Goal: Book appointment/travel/reservation

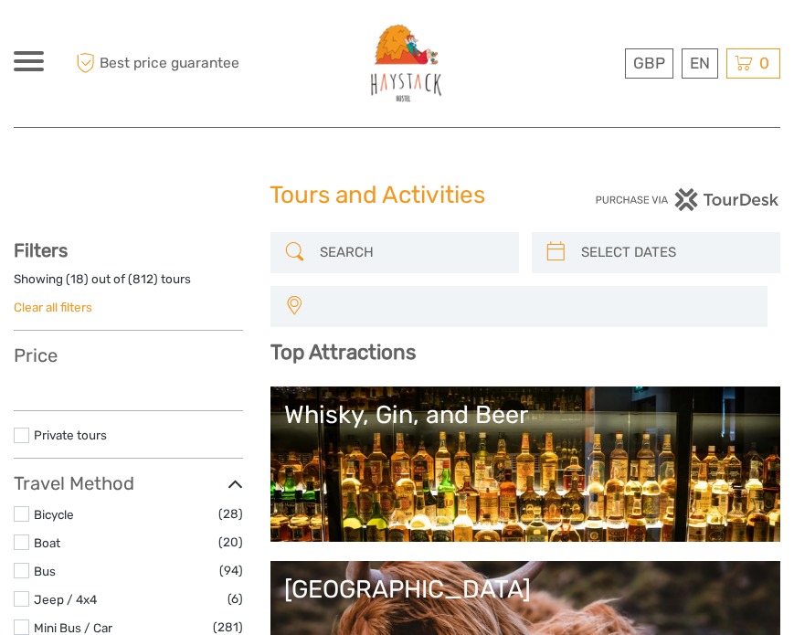
select select
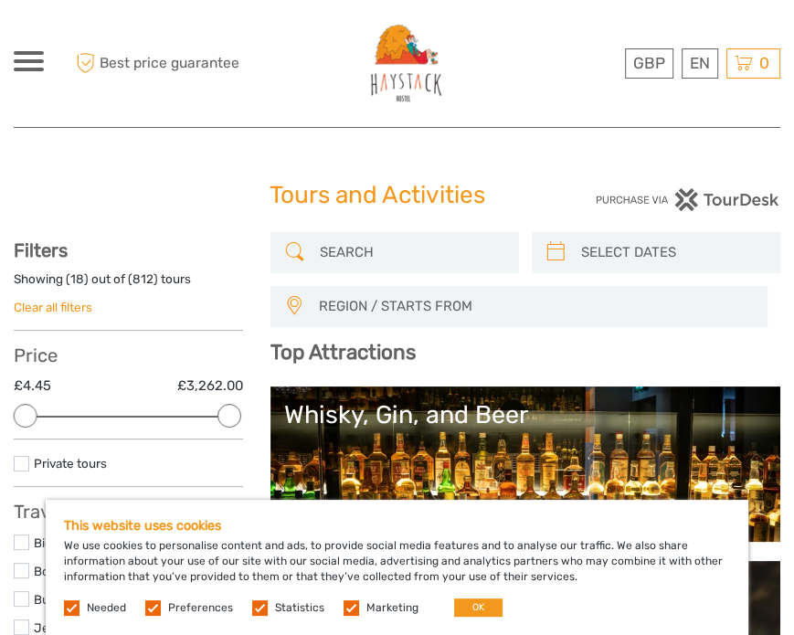
type input "[DATE]"
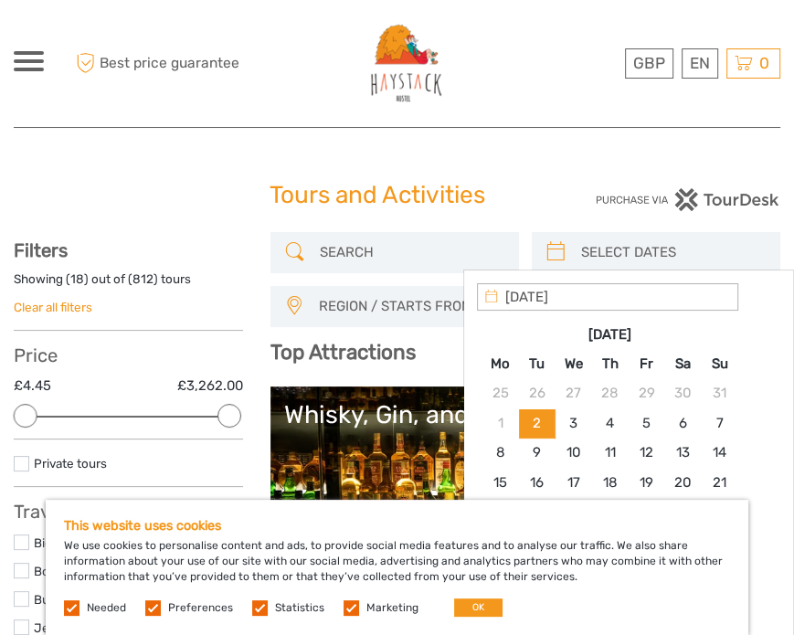
click at [593, 247] on input "search" at bounding box center [672, 253] width 197 height 32
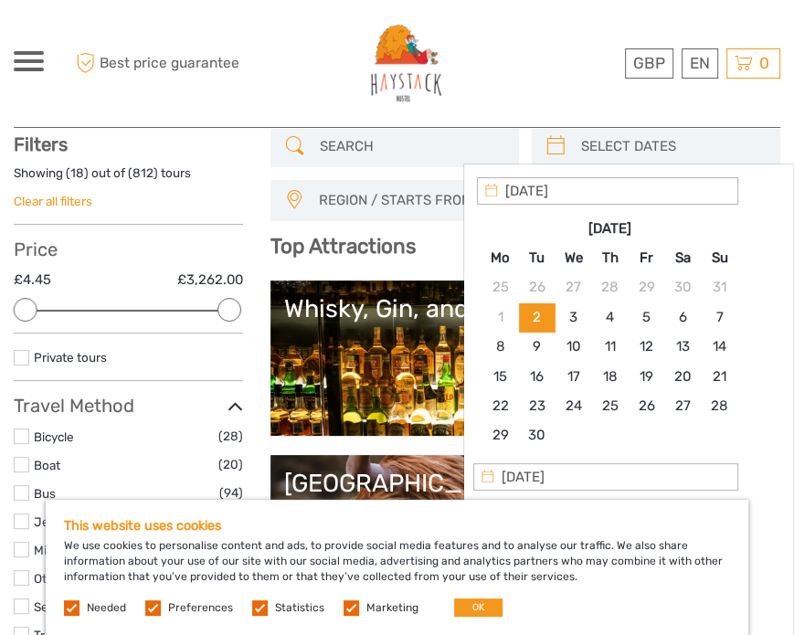
scroll to position [137, 0]
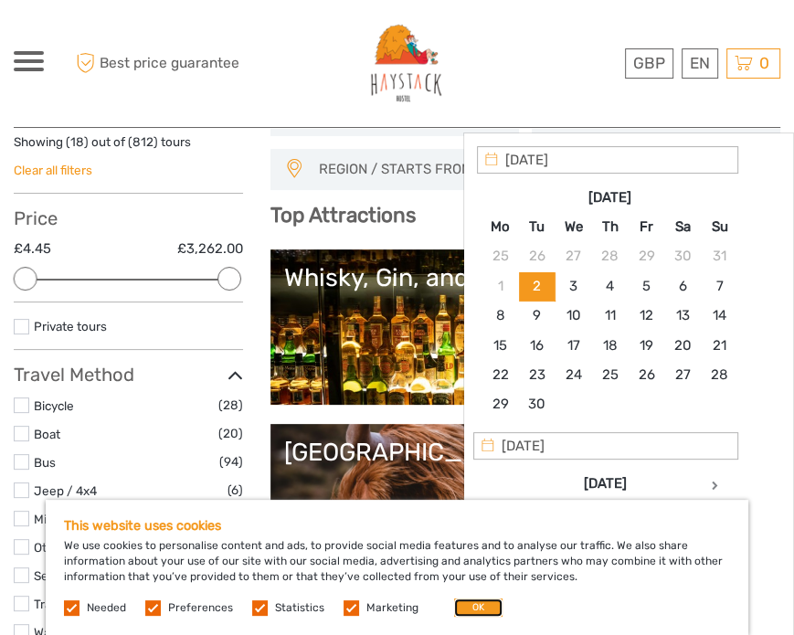
click at [486, 610] on button "OK" at bounding box center [478, 608] width 48 height 18
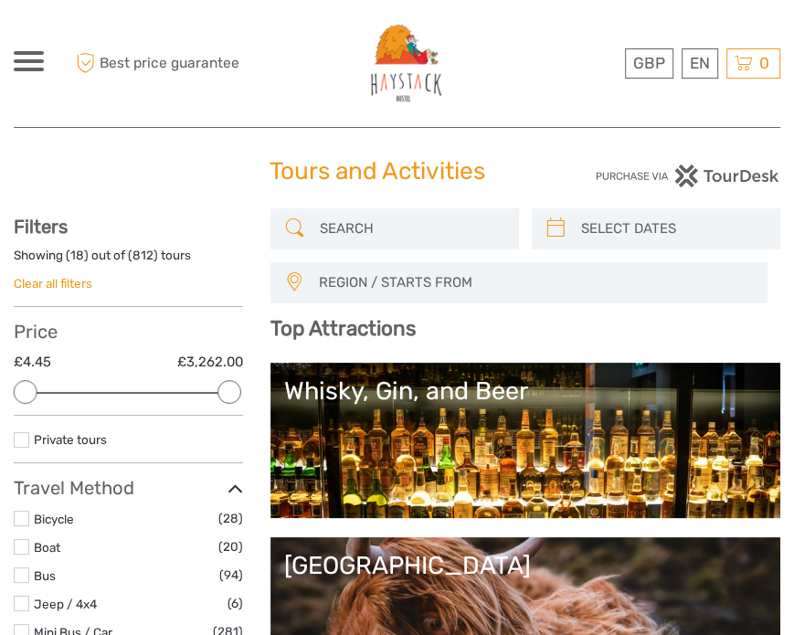
scroll to position [0, 0]
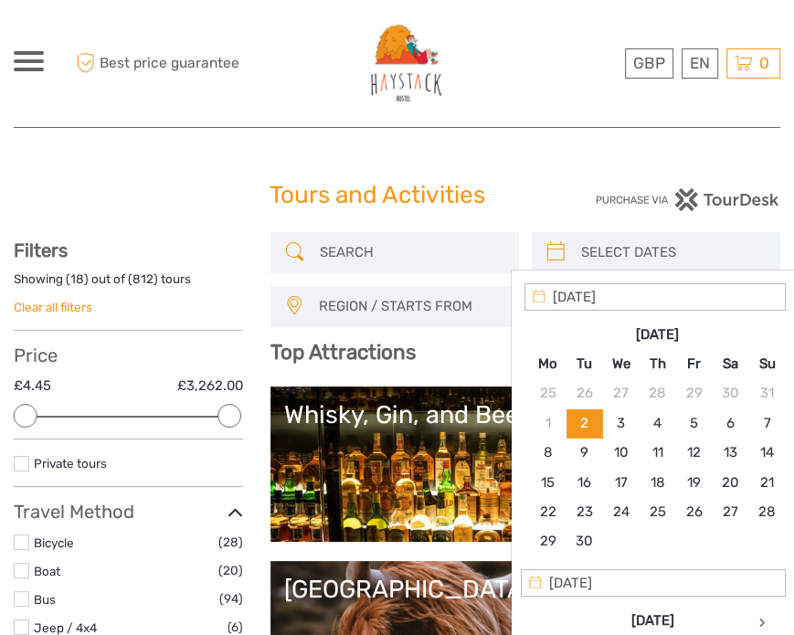
click at [643, 264] on input "search" at bounding box center [672, 253] width 197 height 32
type input "[DATE]"
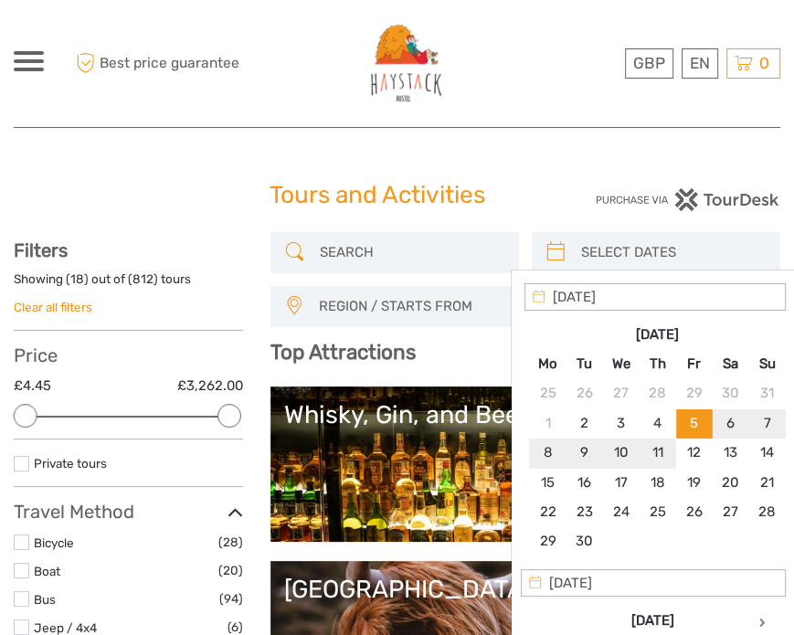
type input "[DATE]"
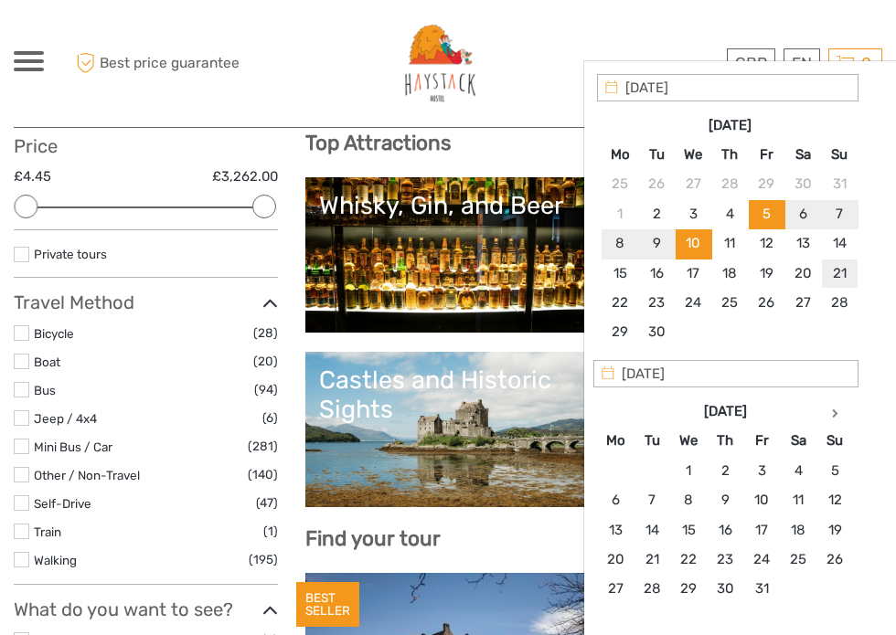
scroll to position [197, 0]
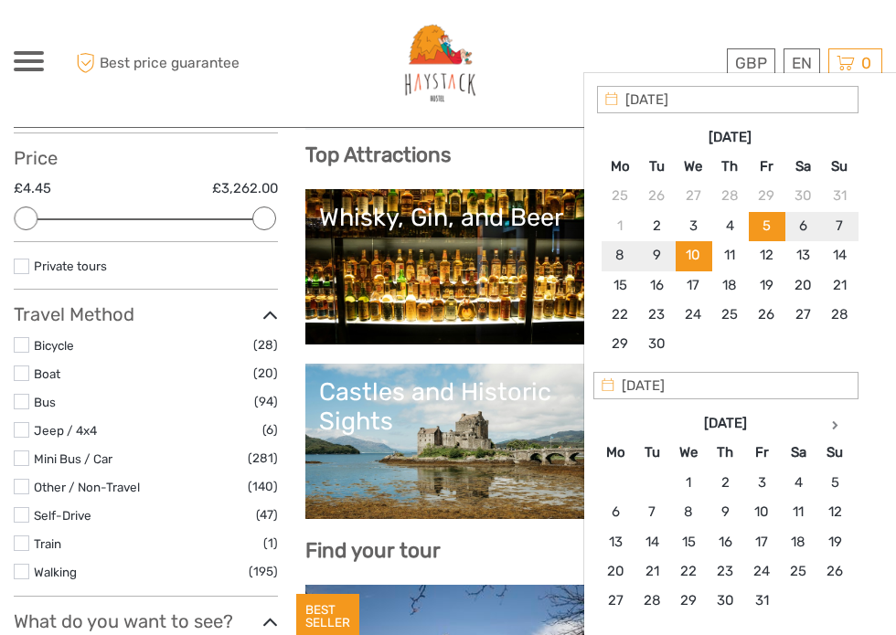
click at [646, 99] on input "[DATE]" at bounding box center [727, 99] width 261 height 27
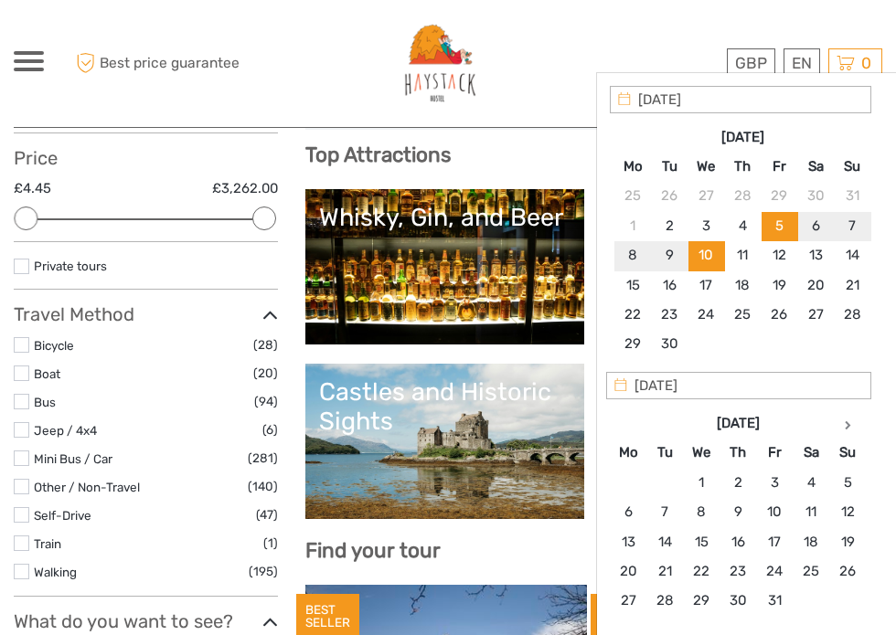
click at [674, 99] on input "[DATE]" at bounding box center [740, 99] width 261 height 27
click at [709, 103] on input "[DATE]" at bounding box center [740, 99] width 261 height 27
type input "[DATE]"
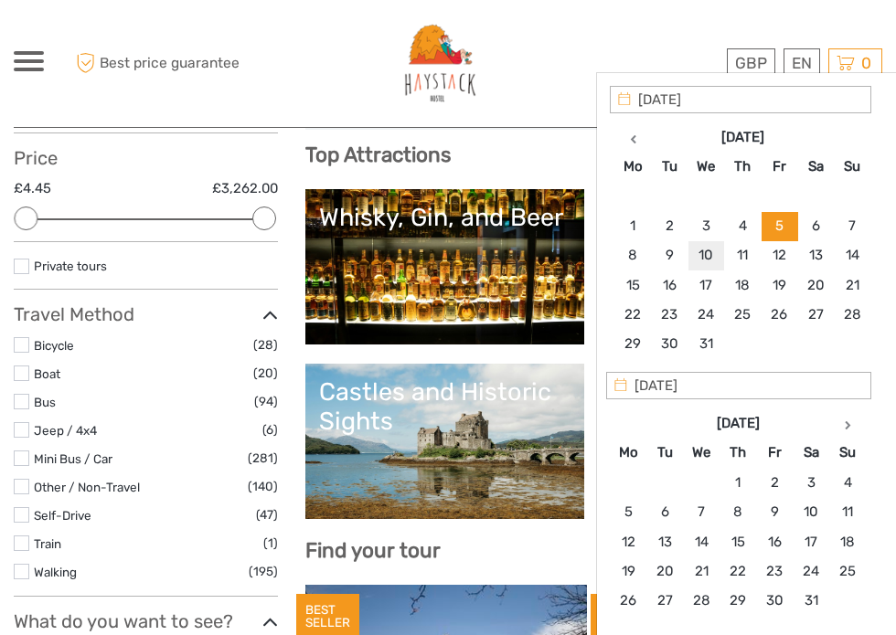
type input "[DATE]"
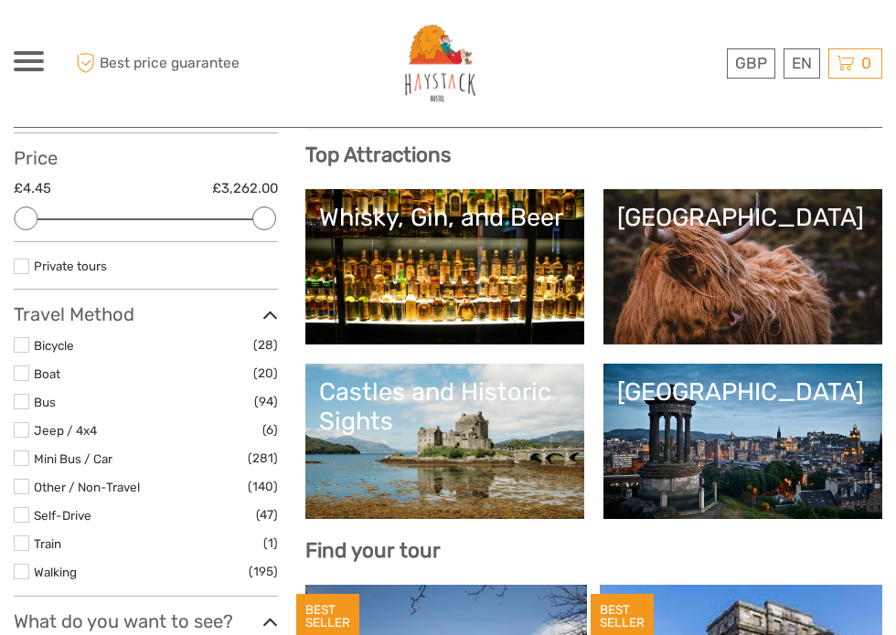
click at [555, 154] on h3 "Top Attractions" at bounding box center [593, 155] width 577 height 25
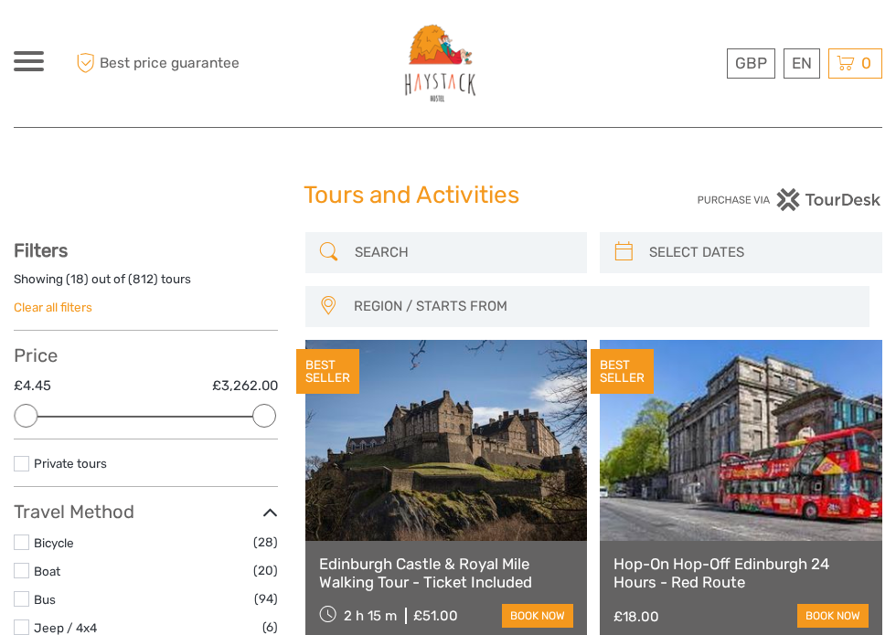
scroll to position [0, 0]
click at [451, 248] on input "search" at bounding box center [462, 253] width 231 height 32
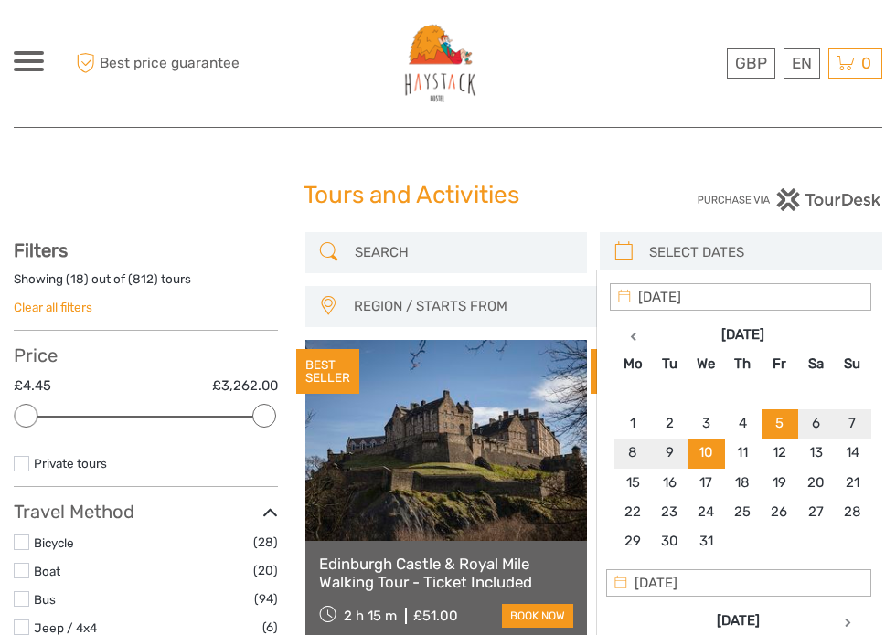
click at [651, 245] on input "search" at bounding box center [757, 253] width 231 height 32
click at [471, 304] on span "REGION / STARTS FROM" at bounding box center [602, 307] width 515 height 30
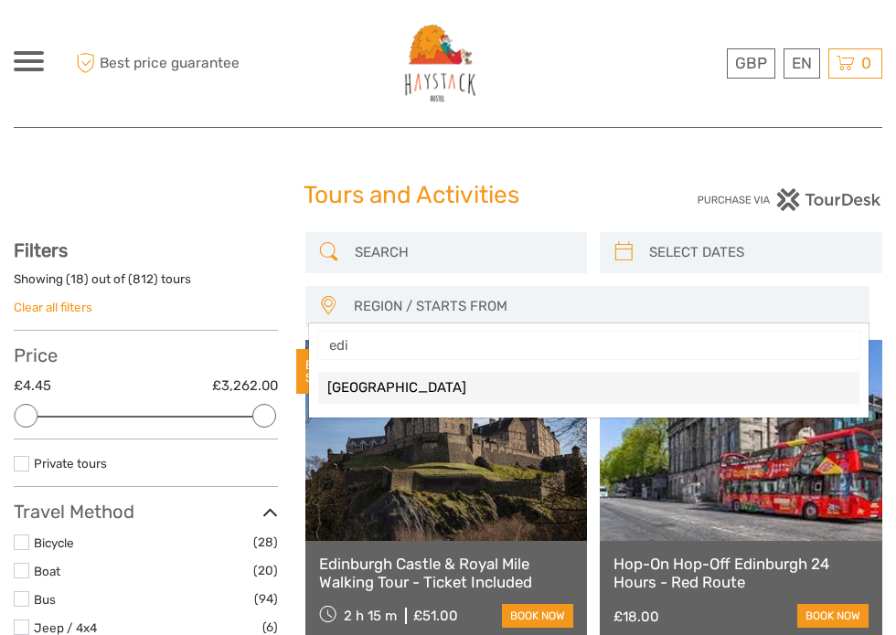
type input "edin"
click at [413, 392] on span "[GEOGRAPHIC_DATA]" at bounding box center [573, 387] width 492 height 19
select select "[GEOGRAPHIC_DATA]"
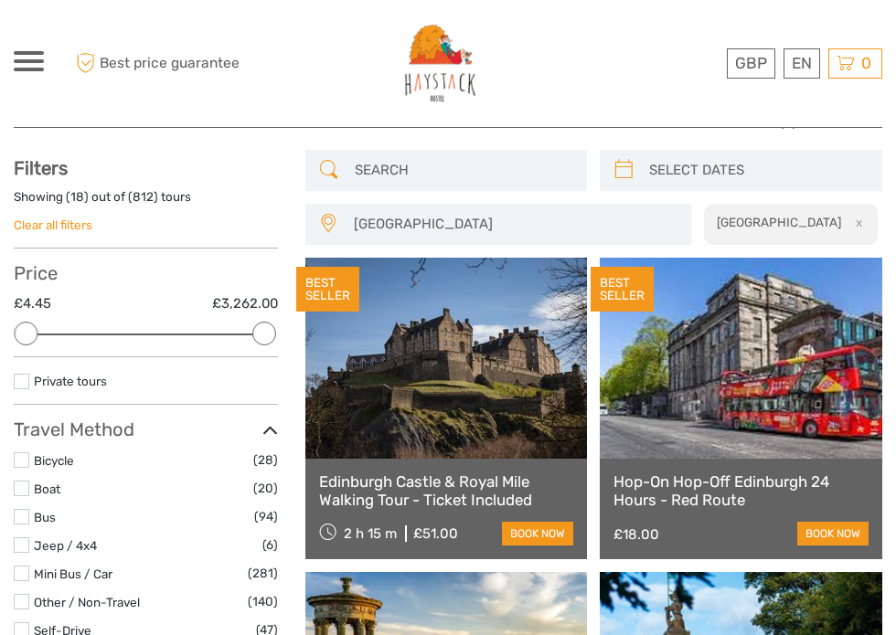
scroll to position [23, 0]
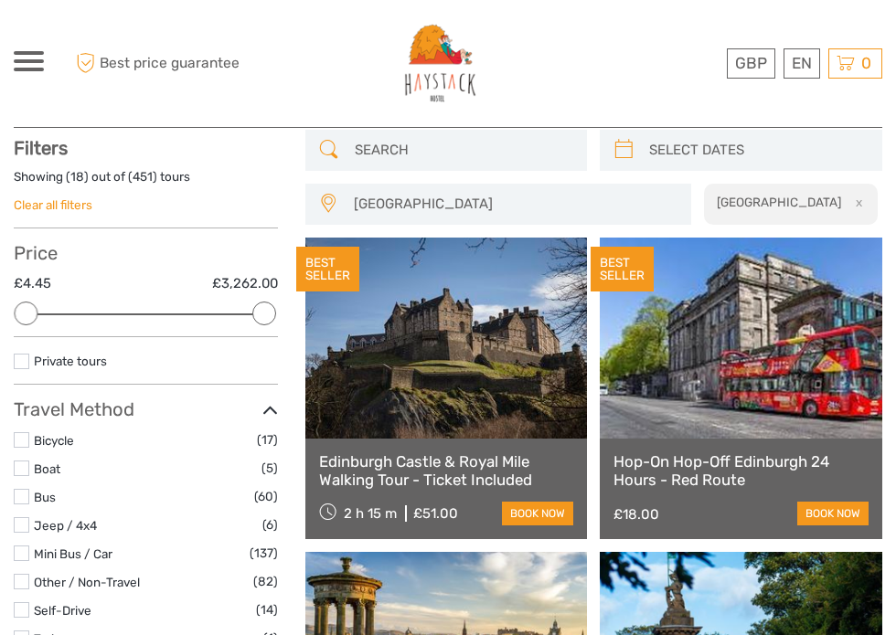
scroll to position [103, 0]
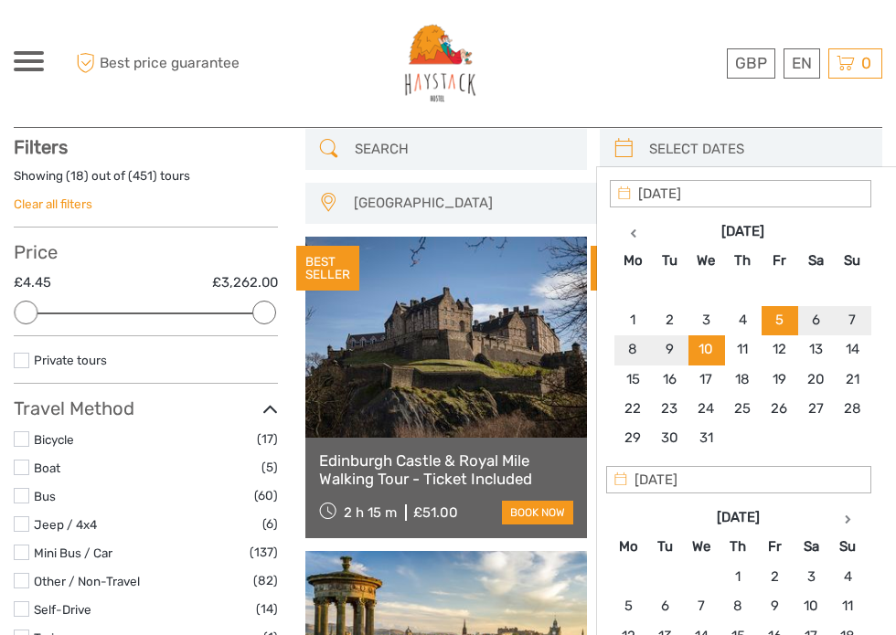
click at [697, 146] on input "search" at bounding box center [757, 149] width 231 height 32
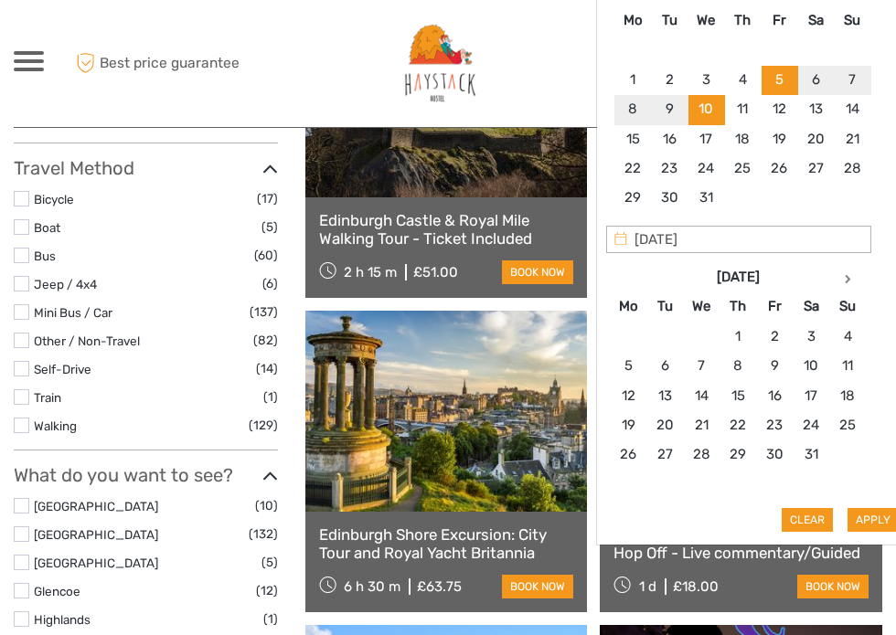
scroll to position [377, 0]
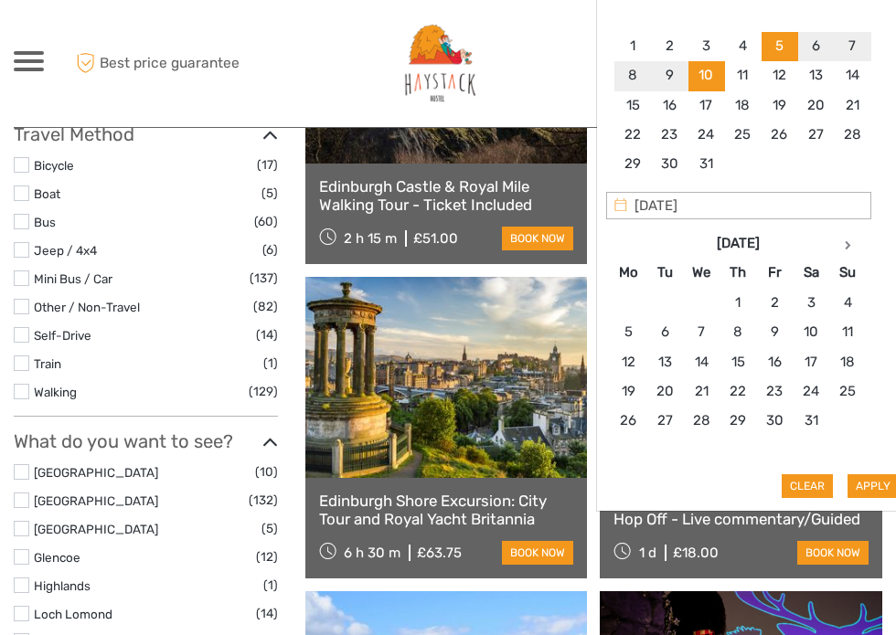
type input "[DATE]"
click at [793, 477] on button "Apply" at bounding box center [872, 486] width 51 height 24
type input "[DATE] - [DATE]"
